Goal: Task Accomplishment & Management: Complete application form

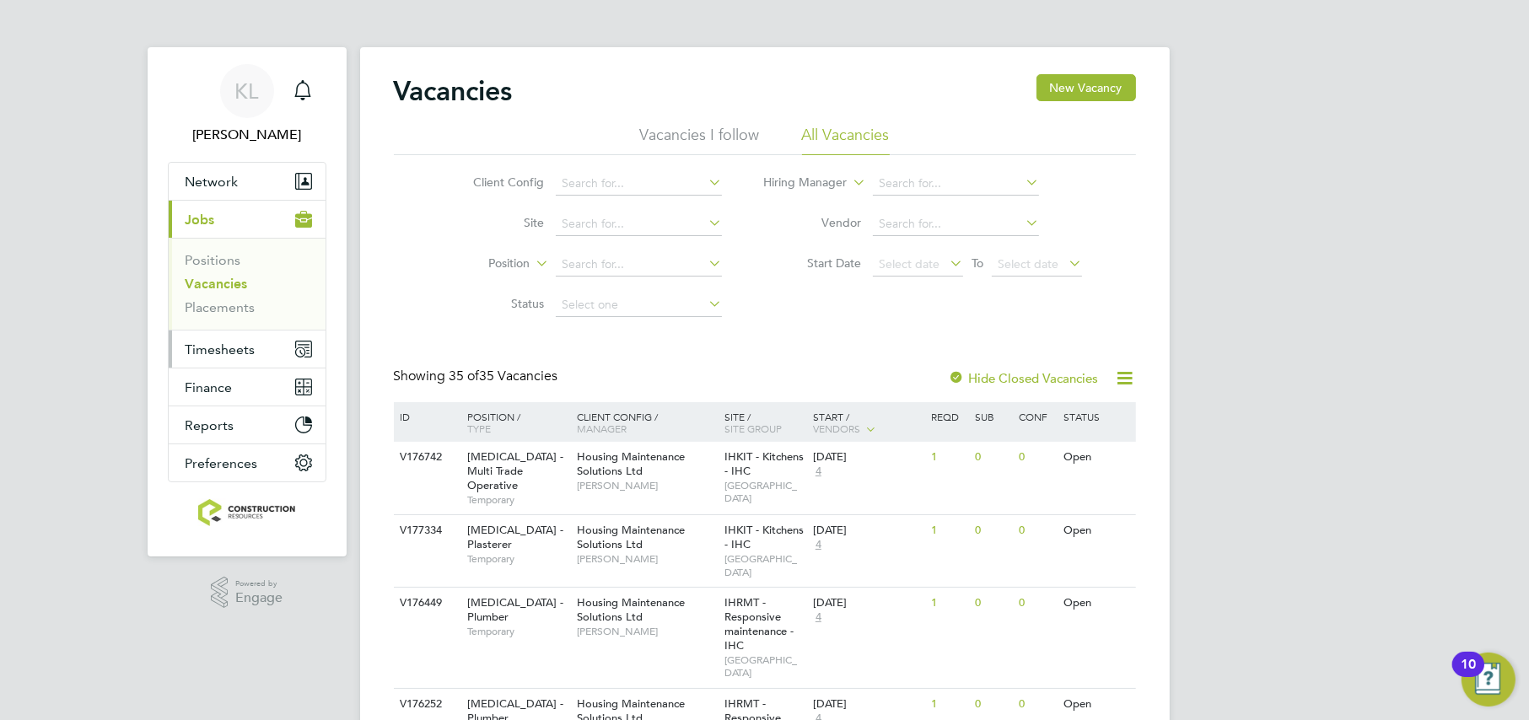
click at [246, 339] on button "Timesheets" at bounding box center [247, 349] width 157 height 37
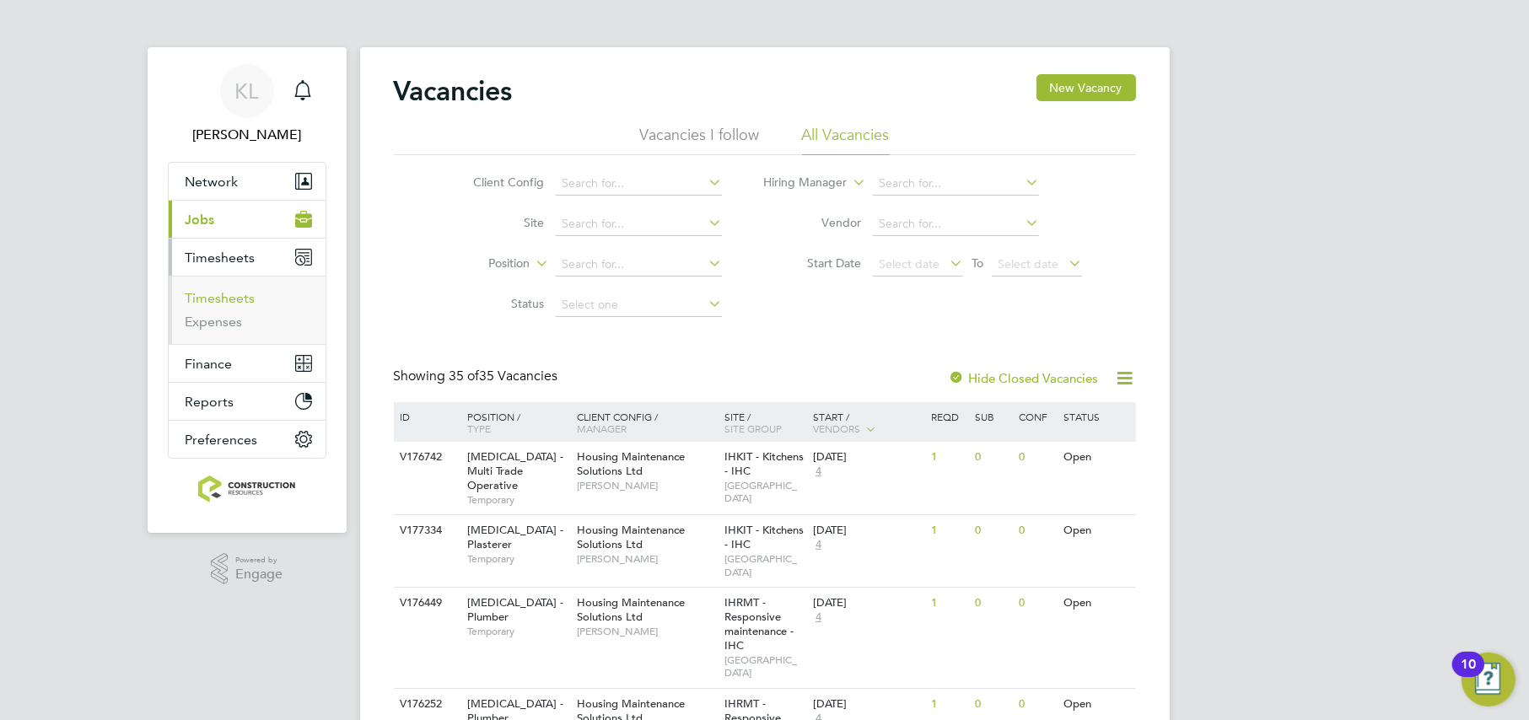
click at [229, 296] on link "Timesheets" at bounding box center [221, 298] width 70 height 16
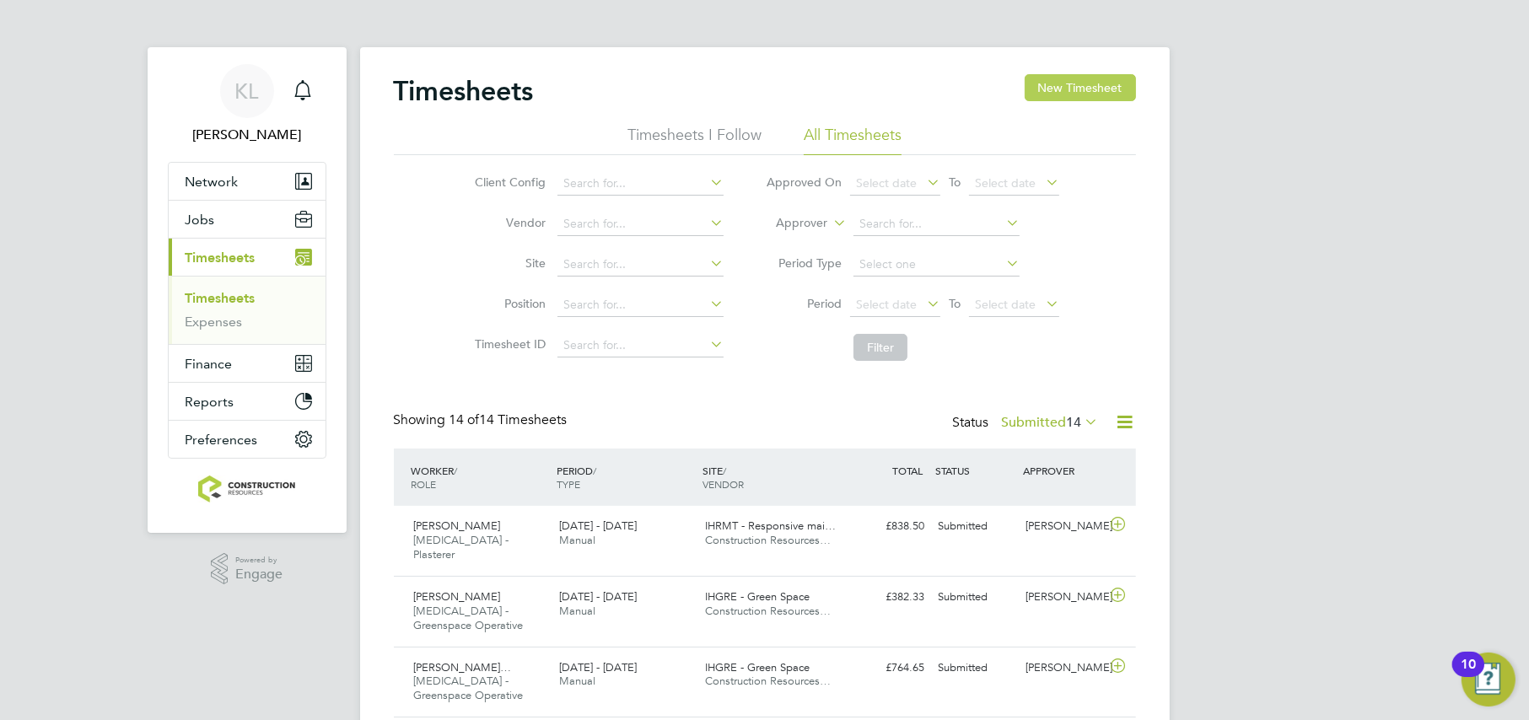
click at [1113, 93] on button "New Timesheet" at bounding box center [1080, 87] width 111 height 27
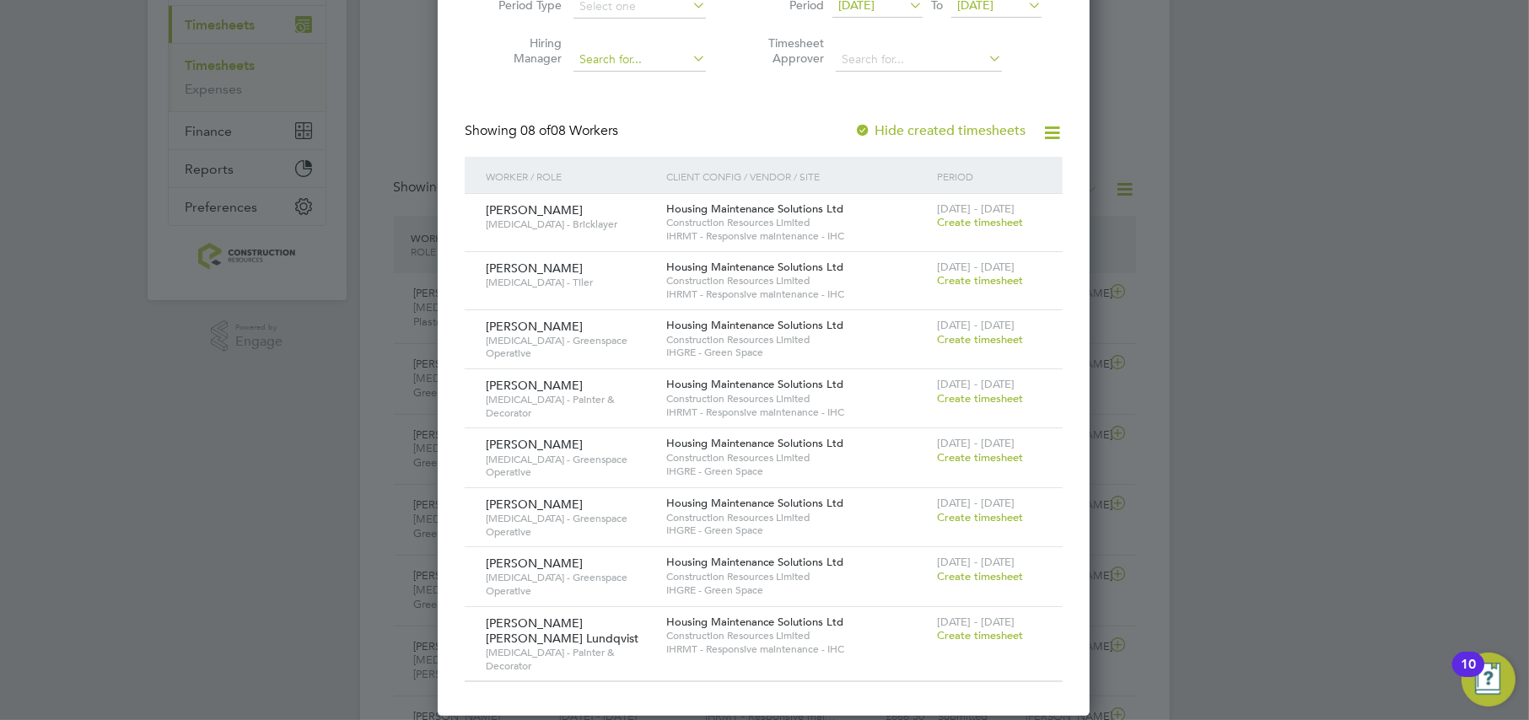
drag, startPoint x: 947, startPoint y: 218, endPoint x: 684, endPoint y: 260, distance: 266.4
click at [947, 218] on span "Create timesheet" at bounding box center [980, 222] width 86 height 14
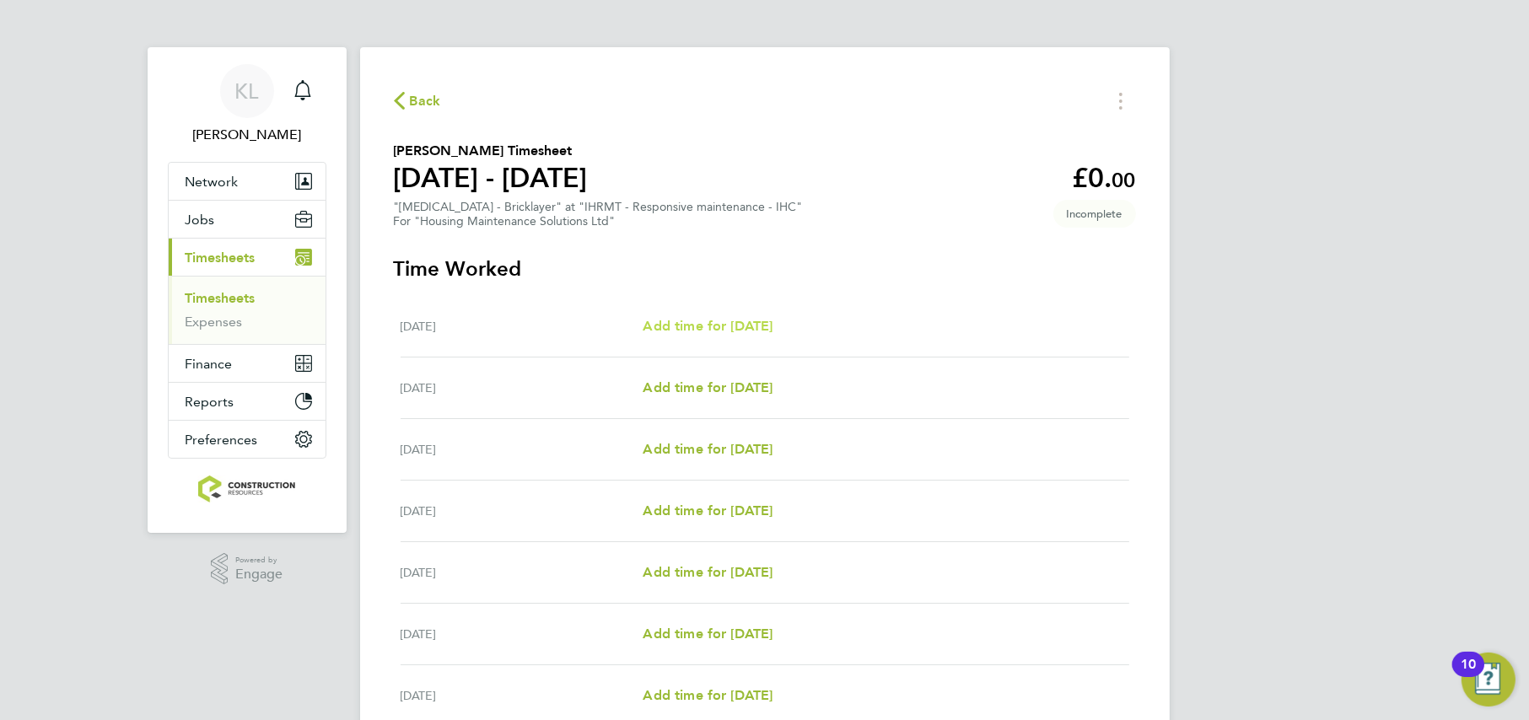
click at [703, 322] on span "Add time for Mon 04 Aug" at bounding box center [708, 326] width 130 height 16
select select "30"
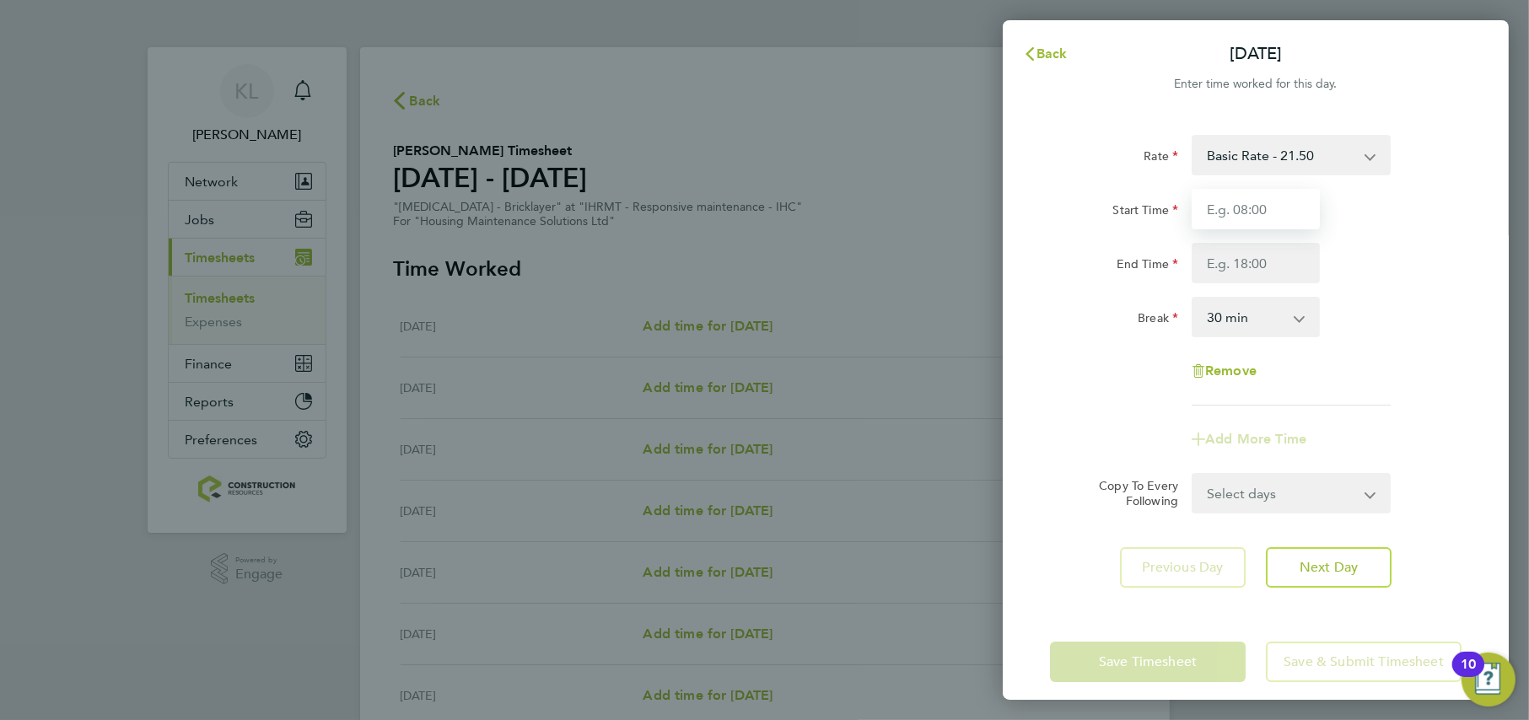
click at [1217, 211] on input "Start Time" at bounding box center [1256, 209] width 128 height 40
type input "08:00"
type input "16:30"
click at [1474, 375] on div "Rate Basic Rate - 21.50 Start Time 08:00 End Time 16:30 Break 0 min 15 min 30 m…" at bounding box center [1256, 361] width 506 height 493
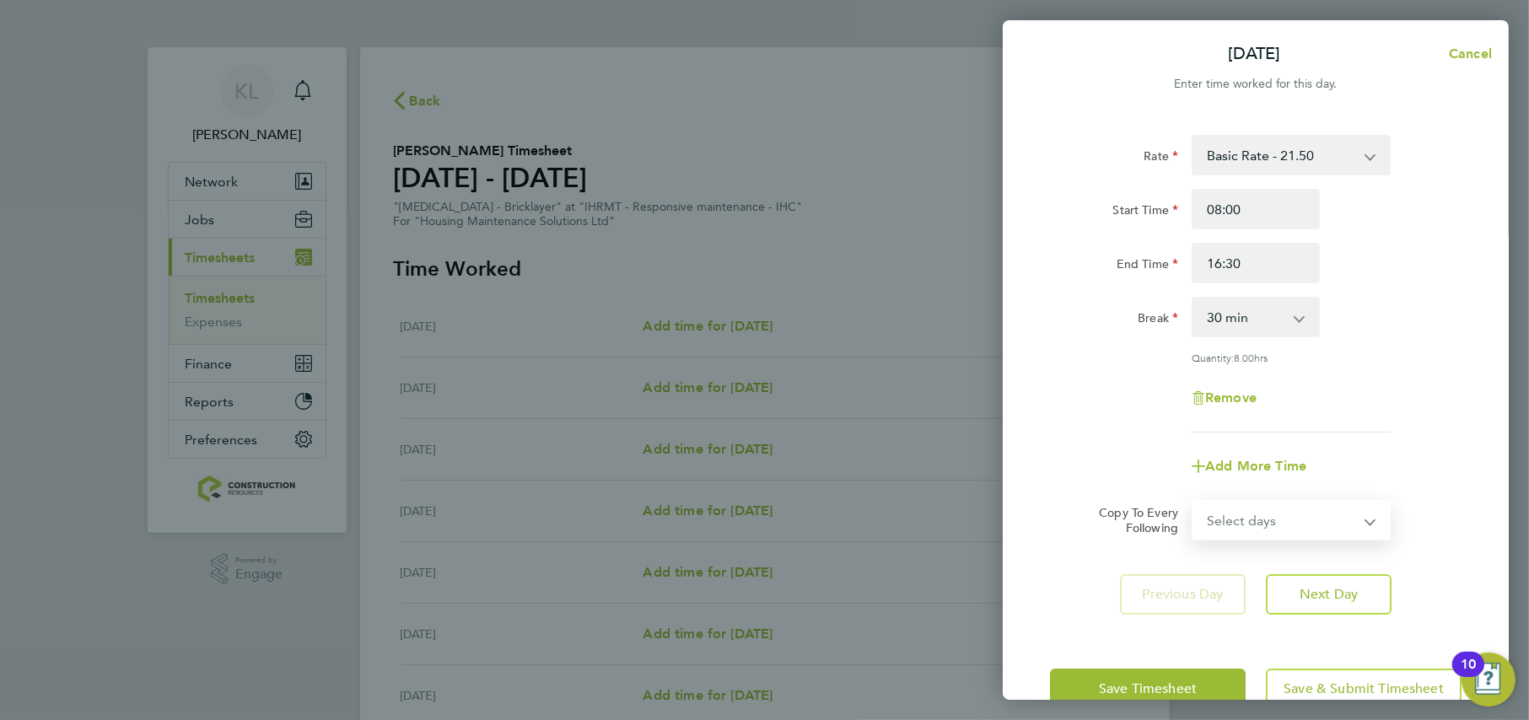
click at [1332, 518] on select "Select days Day Weekday (Mon-Fri) Weekend (Sat-Sun) Tuesday Wednesday Thursday …" at bounding box center [1282, 520] width 177 height 37
select select "WEEKDAY"
click at [1194, 502] on select "Select days Day Weekday (Mon-Fri) Weekend (Sat-Sun) Tuesday Wednesday Thursday …" at bounding box center [1282, 520] width 177 height 37
select select "2025-08-10"
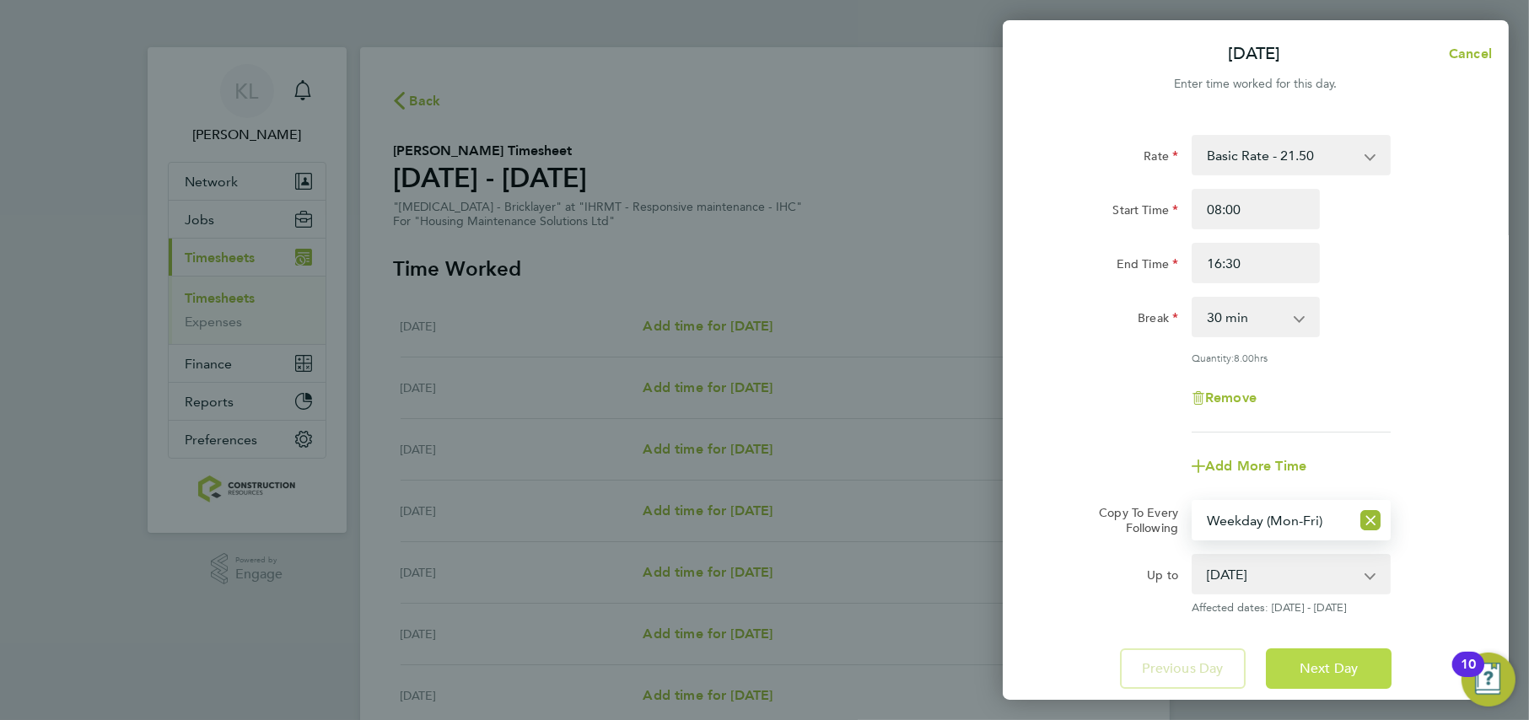
click at [1302, 677] on button "Next Day" at bounding box center [1329, 669] width 126 height 40
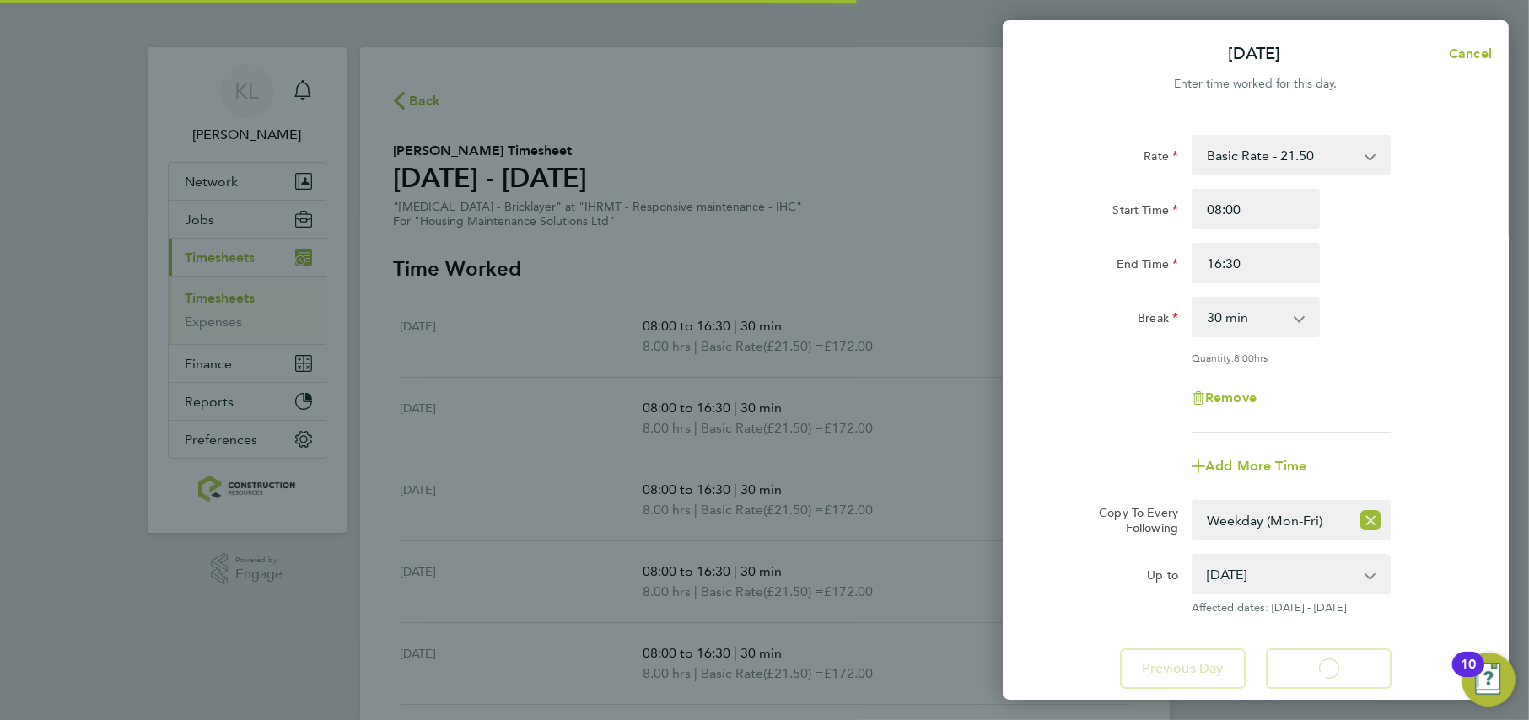
select select "30"
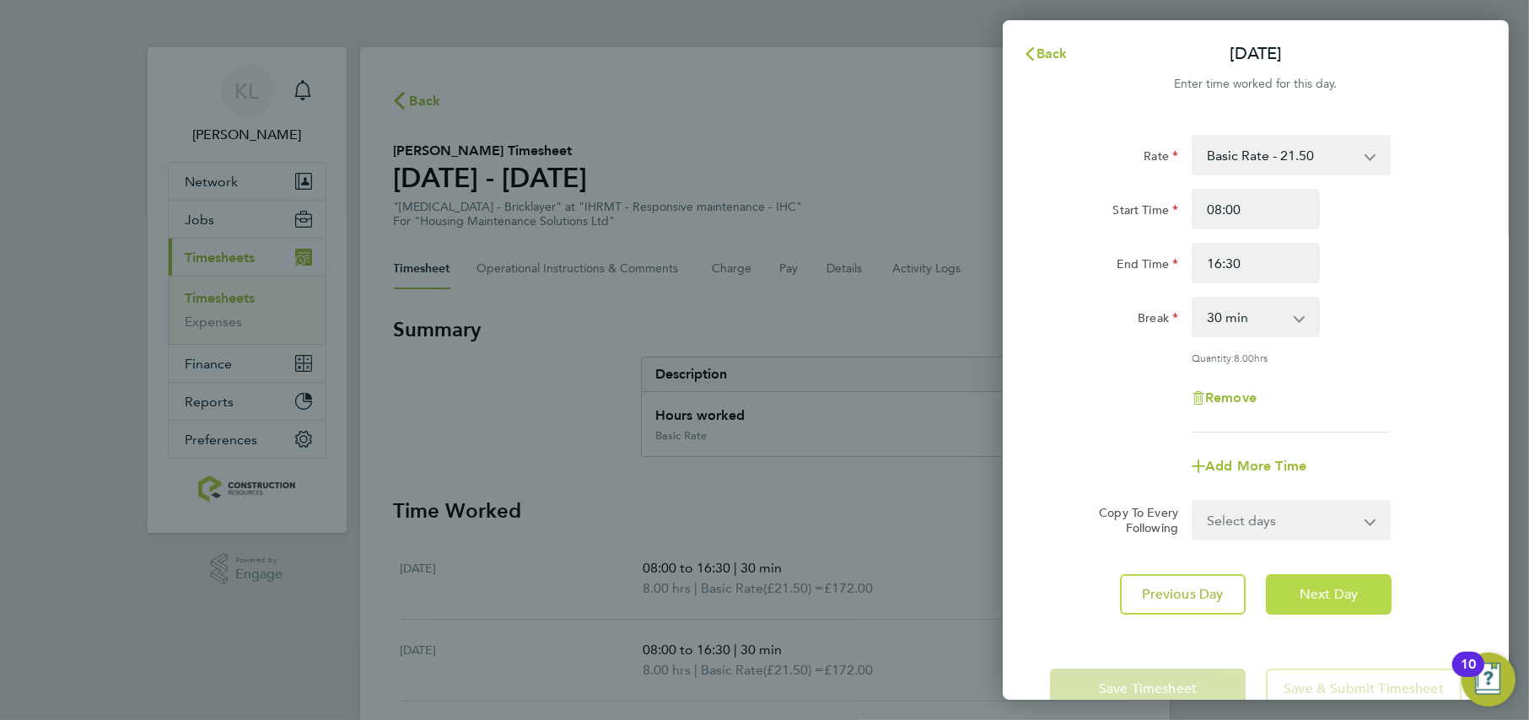
click at [1325, 601] on span "Next Day" at bounding box center [1329, 594] width 58 height 17
select select "30"
click at [1325, 601] on span "Next Day" at bounding box center [1329, 594] width 58 height 17
select select "30"
click at [1325, 601] on span "Next Day" at bounding box center [1329, 594] width 58 height 17
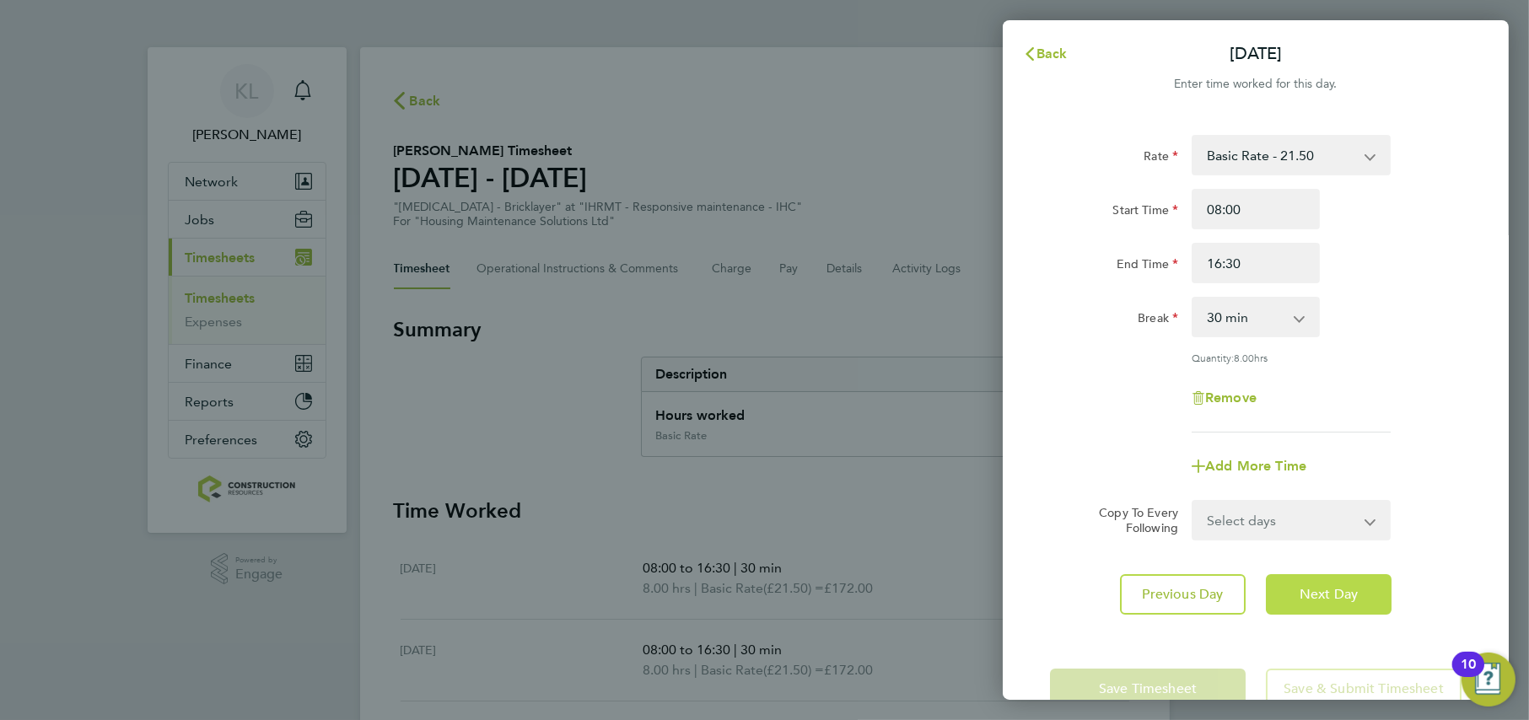
select select "30"
click at [1219, 269] on input "16:30" at bounding box center [1256, 263] width 128 height 40
type input "15:30"
click at [1071, 412] on div "Remove" at bounding box center [1255, 398] width 425 height 40
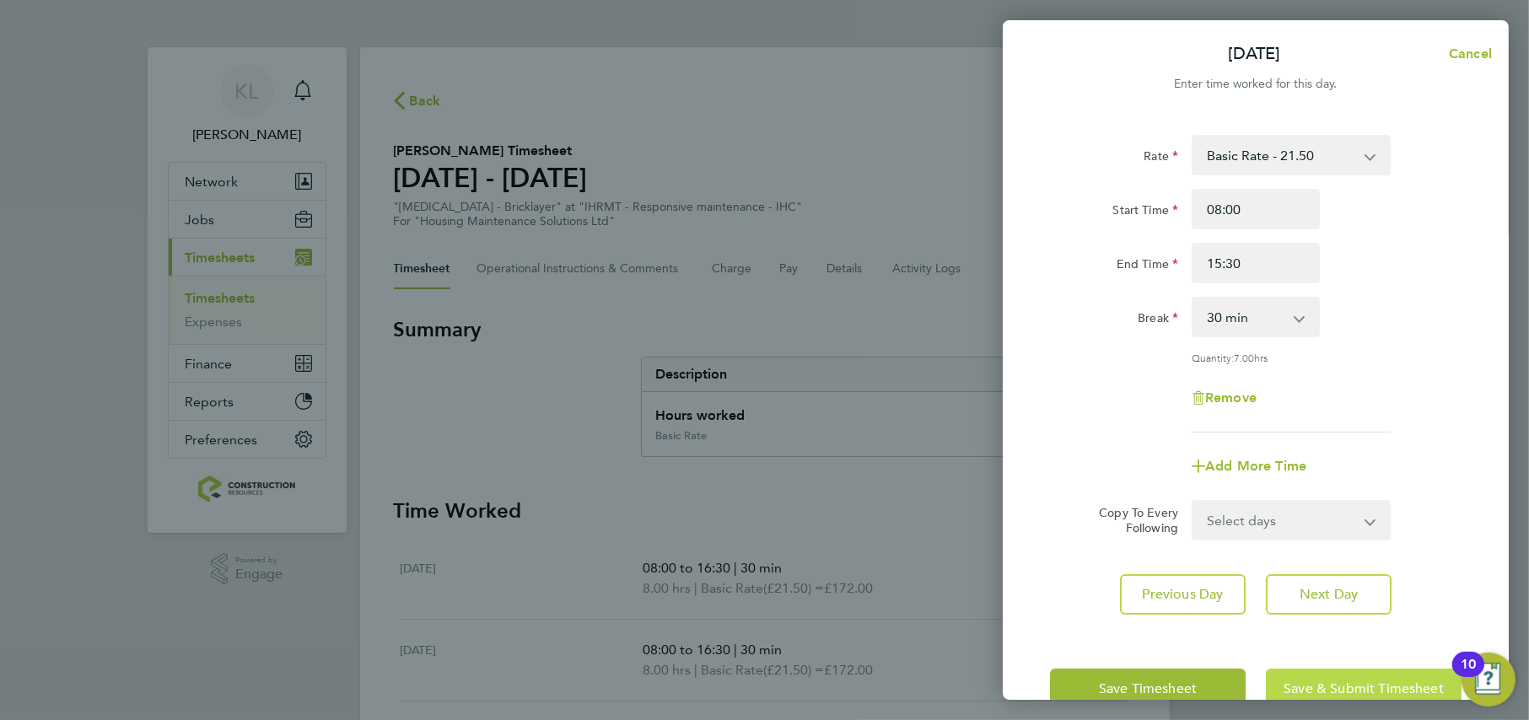
click at [1363, 685] on span "Save & Submit Timesheet" at bounding box center [1364, 689] width 160 height 17
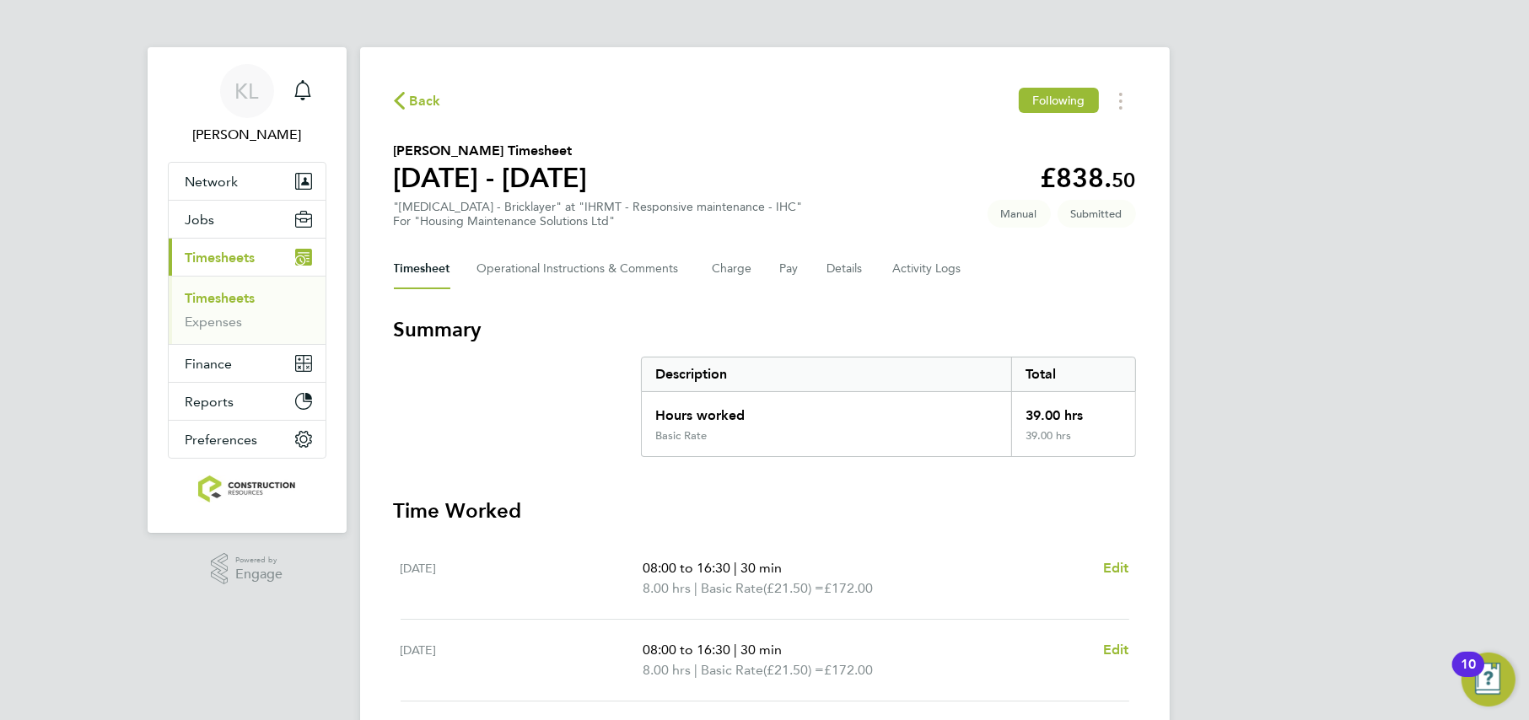
click at [412, 102] on span "Back" at bounding box center [425, 101] width 31 height 20
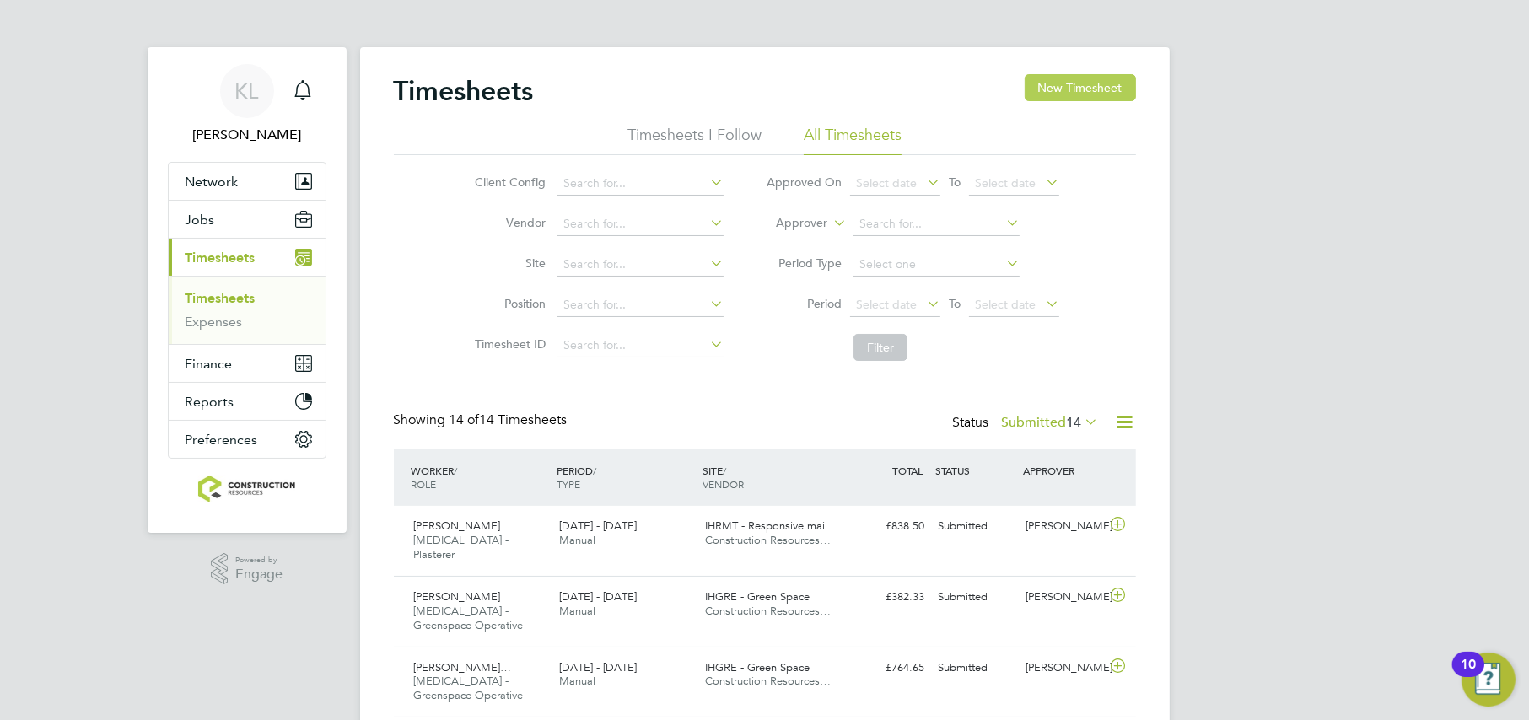
click at [1068, 78] on button "New Timesheet" at bounding box center [1080, 87] width 111 height 27
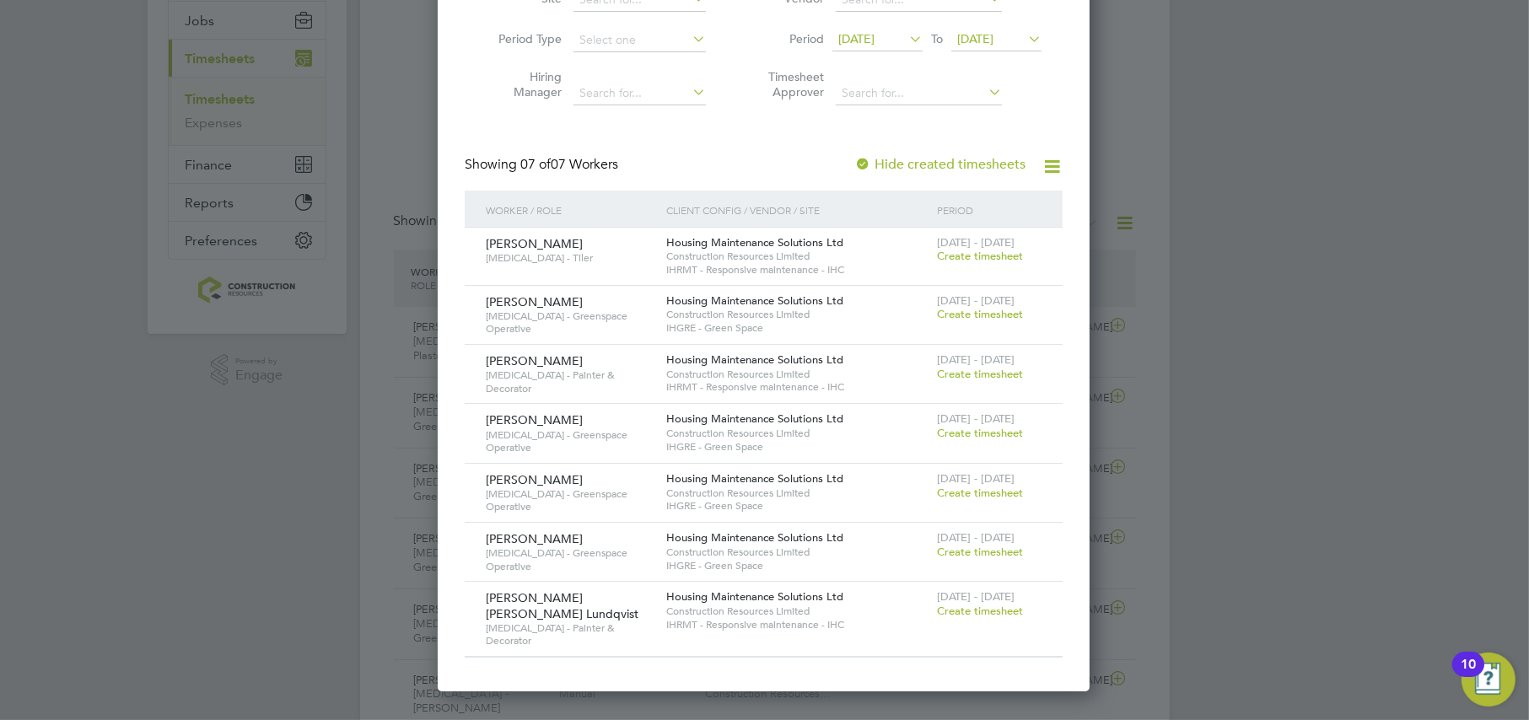
scroll to position [234, 0]
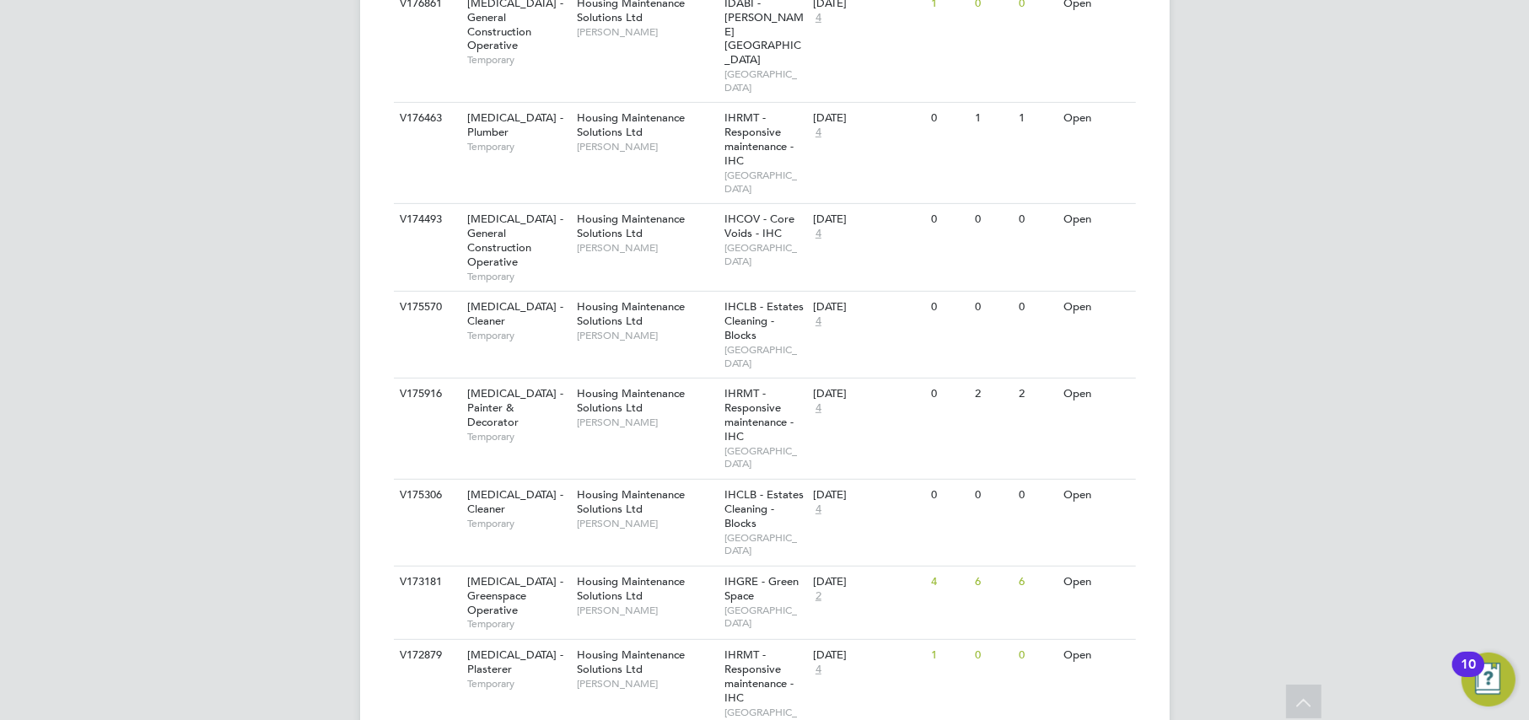
scroll to position [845, 0]
